Goal: Information Seeking & Learning: Learn about a topic

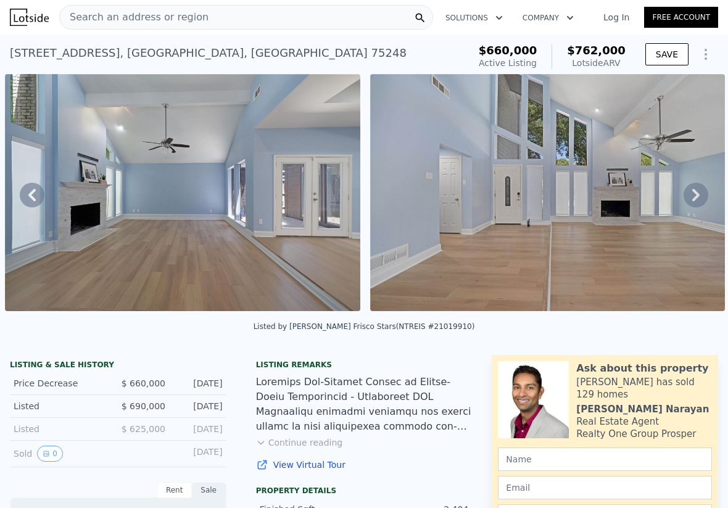
click at [703, 58] on icon "Show Options" at bounding box center [705, 54] width 15 height 15
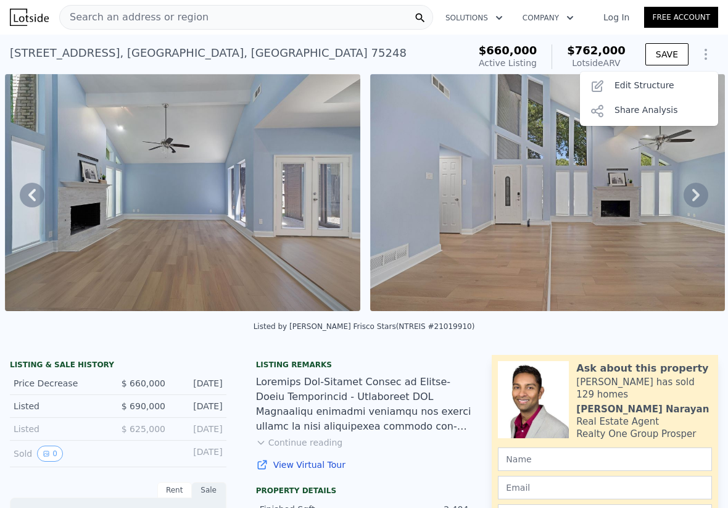
click at [446, 52] on div "[STREET_ADDRESS] Active at $660k (~ARV $762k )" at bounding box center [237, 56] width 454 height 35
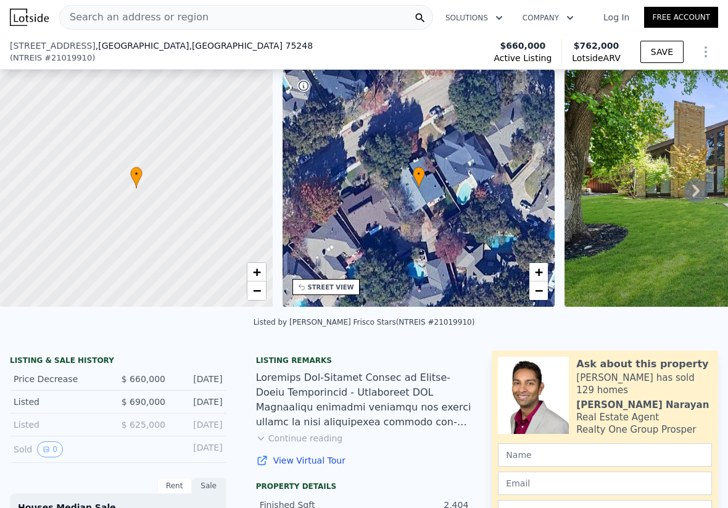
scroll to position [216, 0]
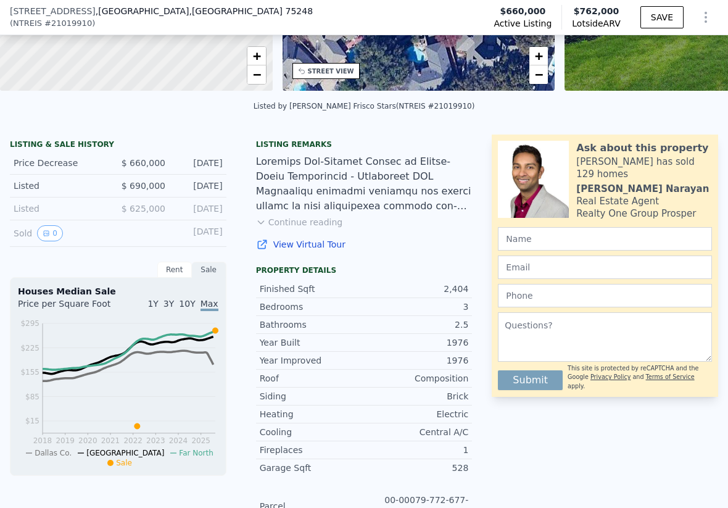
click at [51, 202] on div "Listed" at bounding box center [61, 208] width 94 height 12
click at [22, 210] on div "Listed" at bounding box center [61, 208] width 94 height 12
click at [17, 203] on div "Listed" at bounding box center [61, 208] width 94 height 12
click at [23, 185] on div "Listed" at bounding box center [61, 185] width 94 height 12
click at [24, 210] on div "Listed" at bounding box center [61, 208] width 94 height 12
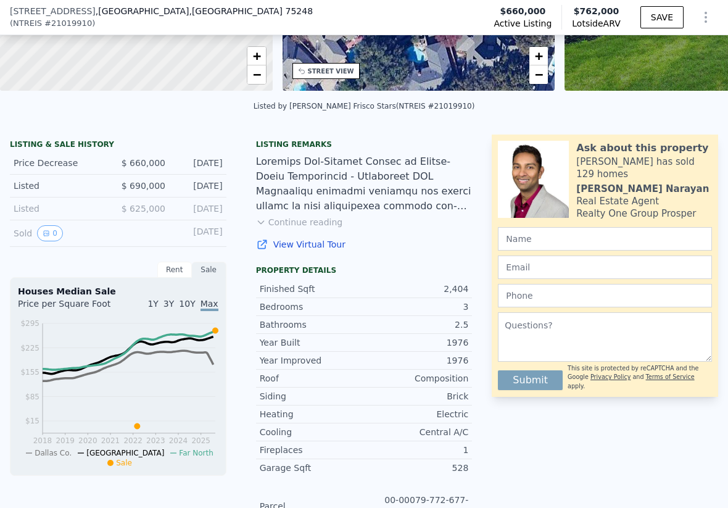
click at [83, 146] on div "LISTING & SALE HISTORY" at bounding box center [118, 145] width 216 height 12
click at [141, 212] on span "$ 625,000" at bounding box center [144, 209] width 44 height 10
click at [191, 204] on div "[DATE]" at bounding box center [198, 208] width 47 height 12
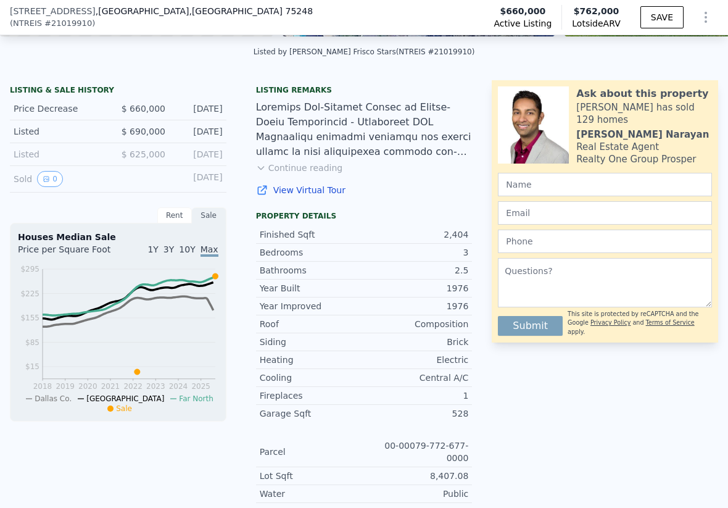
scroll to position [271, 0]
click at [52, 171] on button "0" at bounding box center [50, 178] width 26 height 16
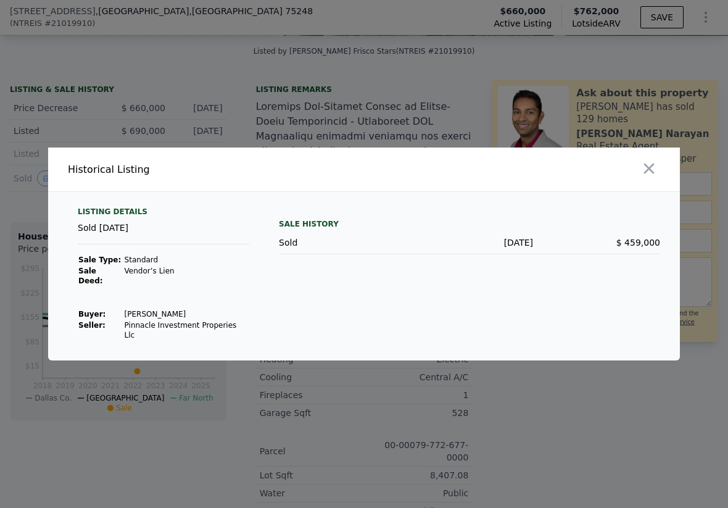
click at [295, 264] on div "Sale History Sold Sep 29, 2016 $ 459,000" at bounding box center [469, 274] width 381 height 134
click at [317, 151] on div at bounding box center [364, 254] width 728 height 508
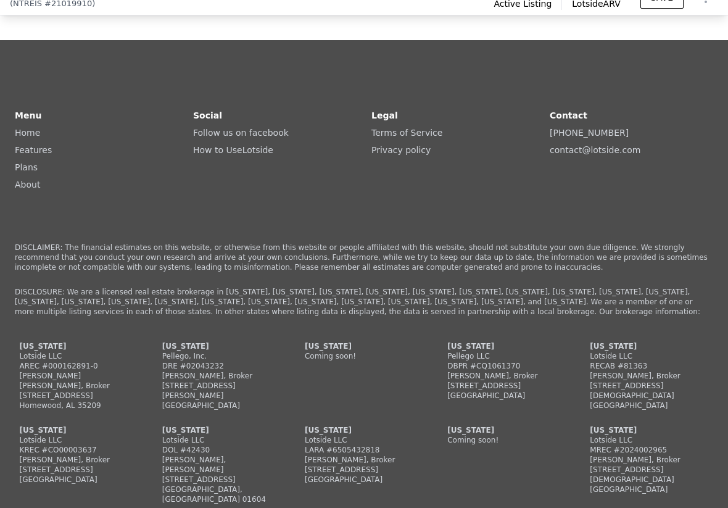
scroll to position [3882, 0]
